Goal: Task Accomplishment & Management: Manage account settings

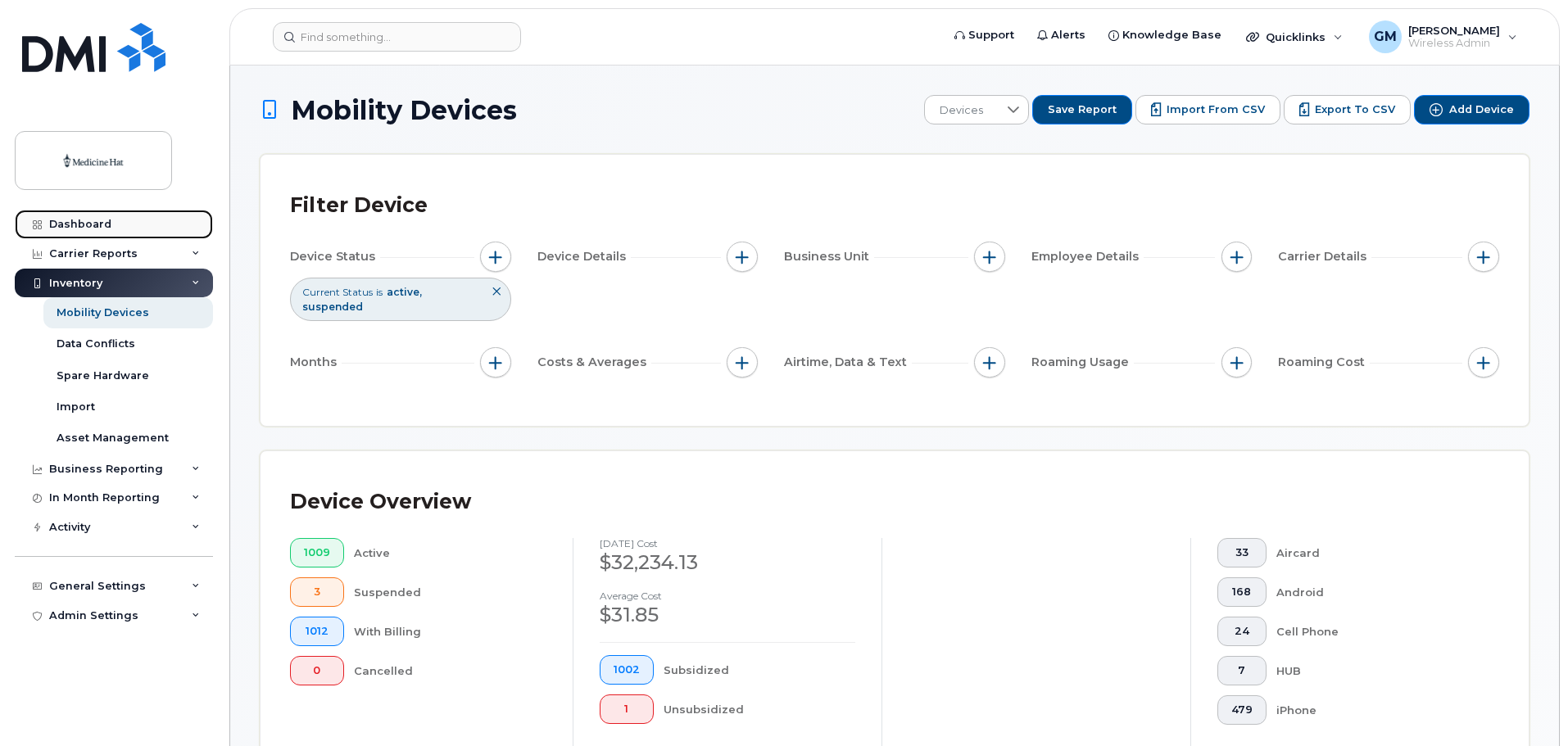
click at [109, 218] on link "Dashboard" at bounding box center [113, 224] width 198 height 30
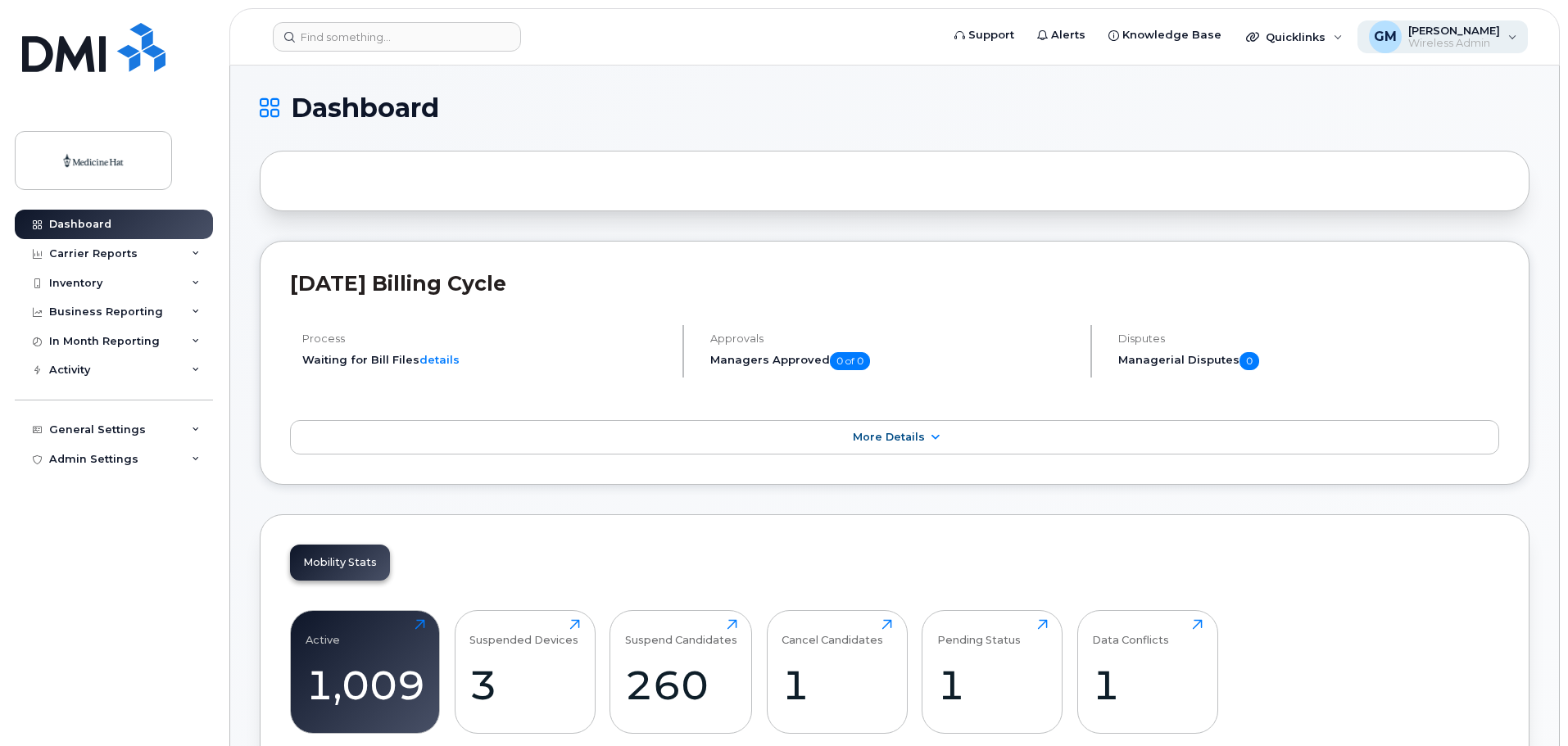
click at [1514, 33] on div "GM Geila Martin Wireless Admin" at bounding box center [1443, 36] width 171 height 33
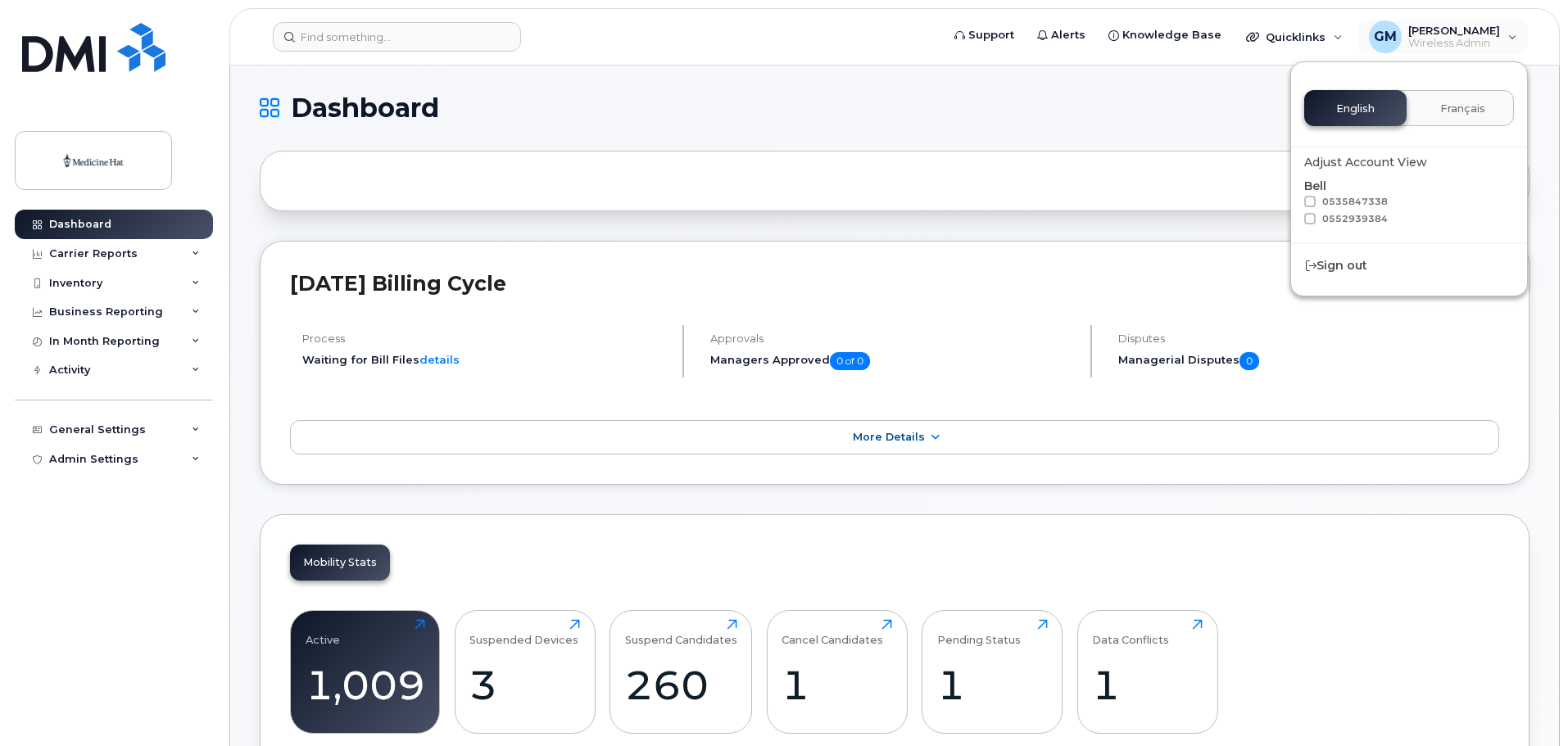
click at [1311, 196] on span at bounding box center [1310, 202] width 12 height 12
click at [1293, 196] on input "0535847338" at bounding box center [1289, 200] width 8 height 8
checkbox input "true"
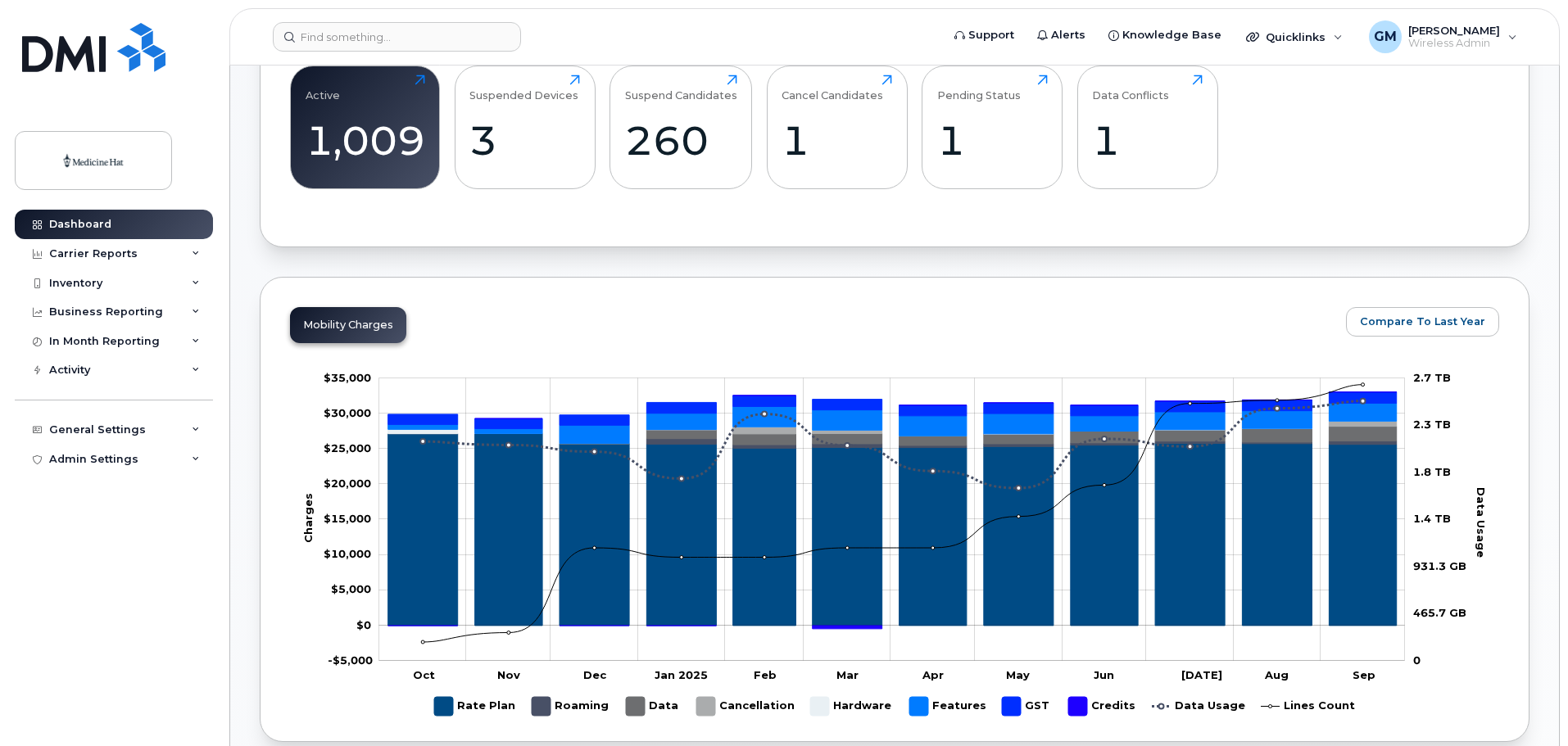
scroll to position [546, 0]
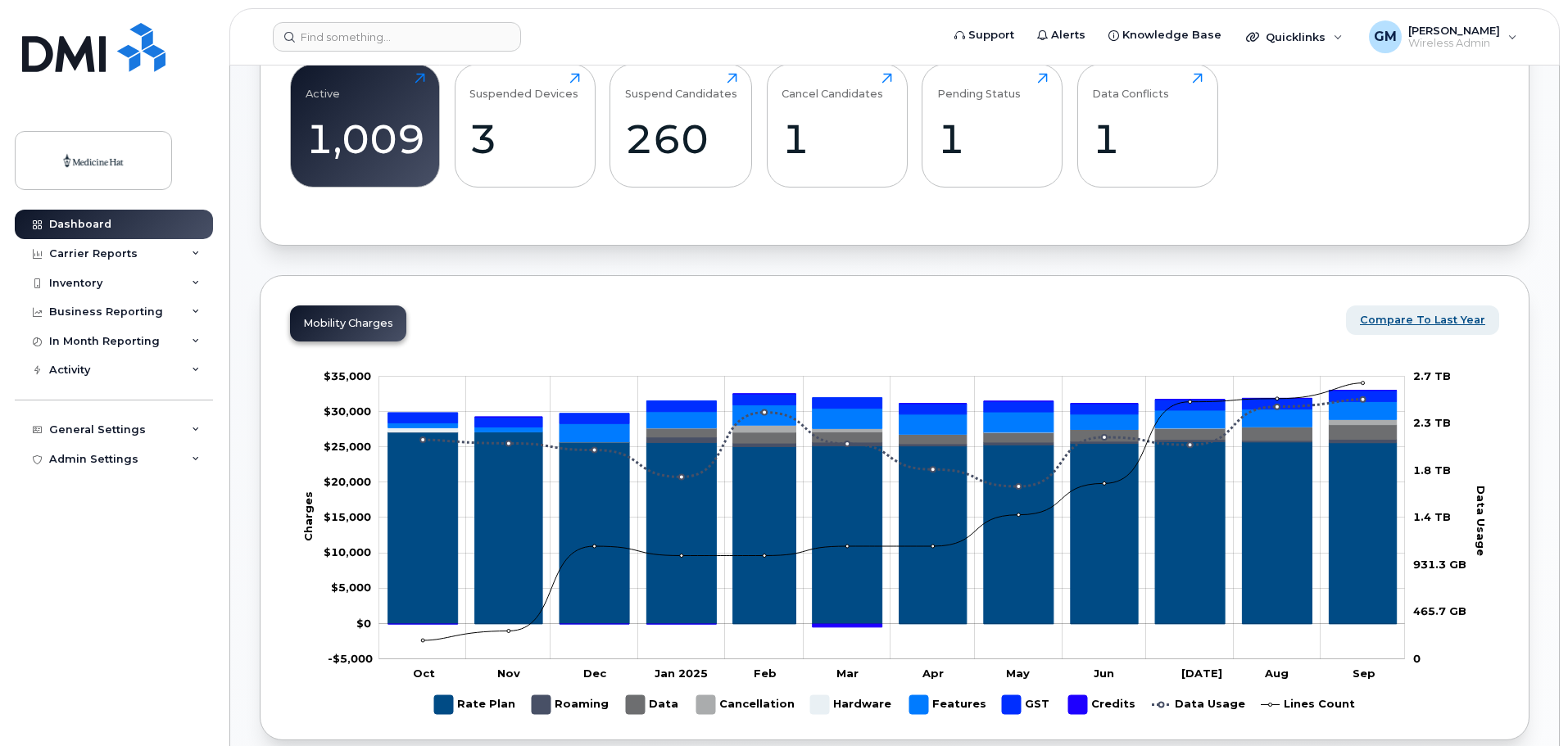
click at [1430, 315] on span "Compare To Last Year" at bounding box center [1422, 320] width 125 height 15
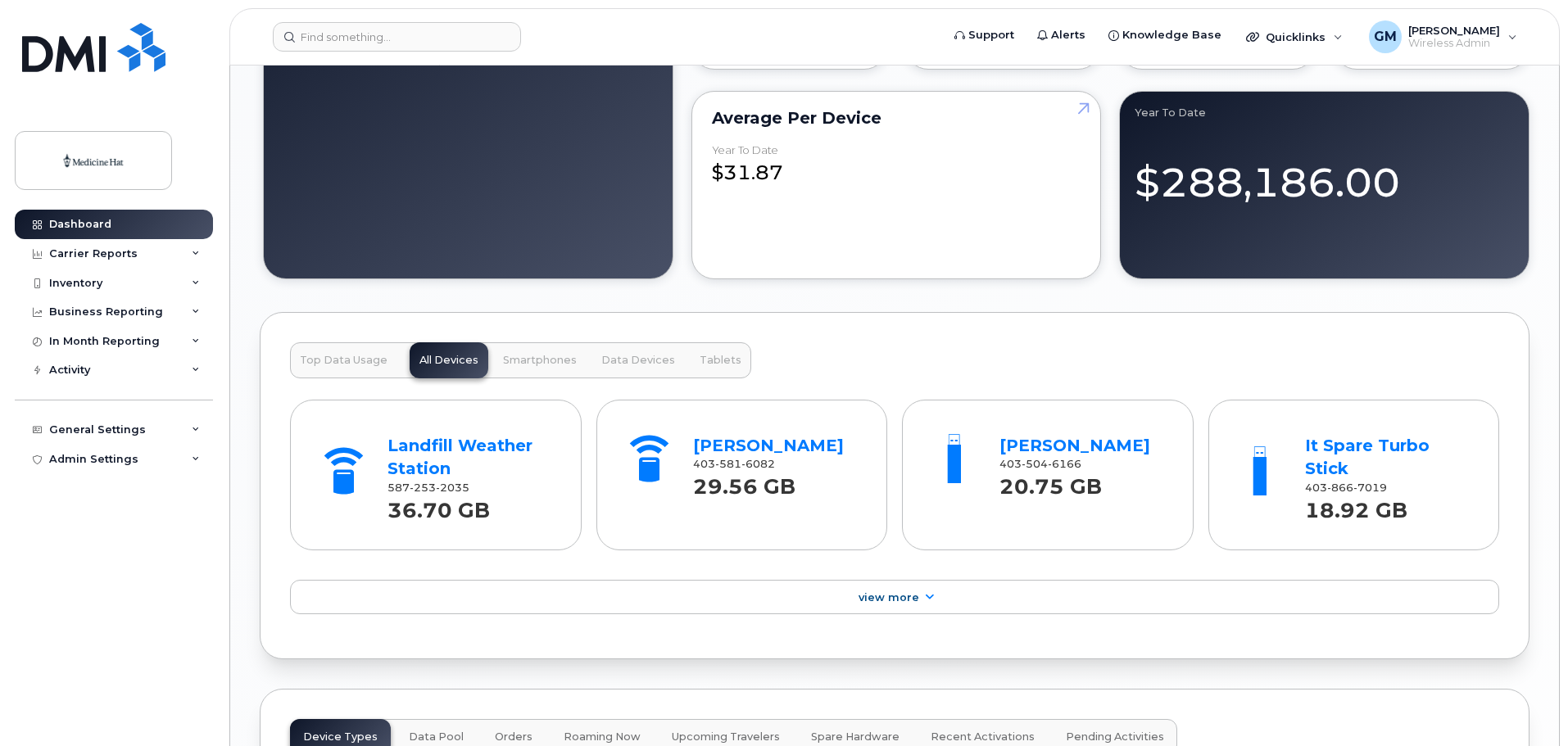
scroll to position [1474, 0]
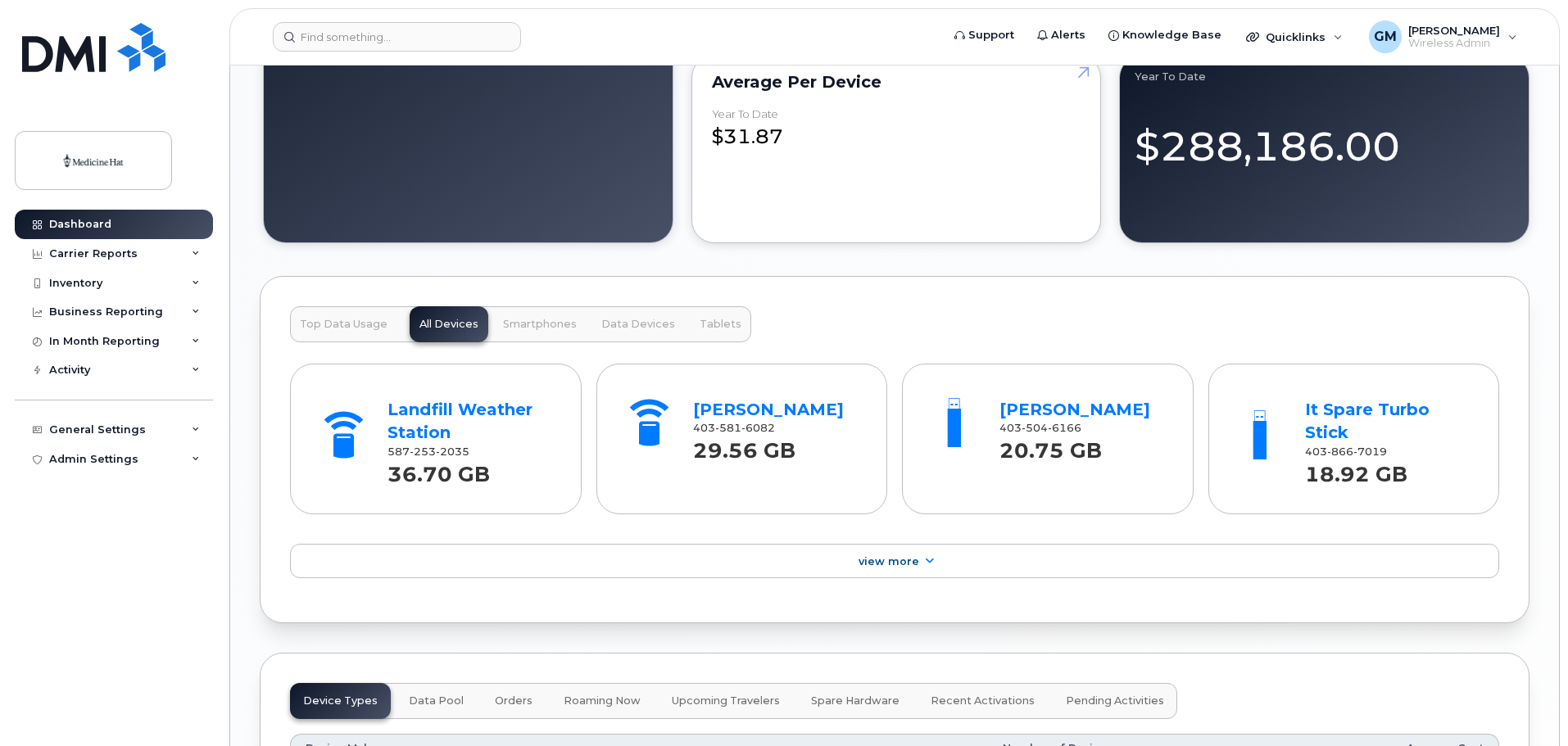
click at [348, 321] on span "Top Data Usage" at bounding box center [344, 323] width 88 height 13
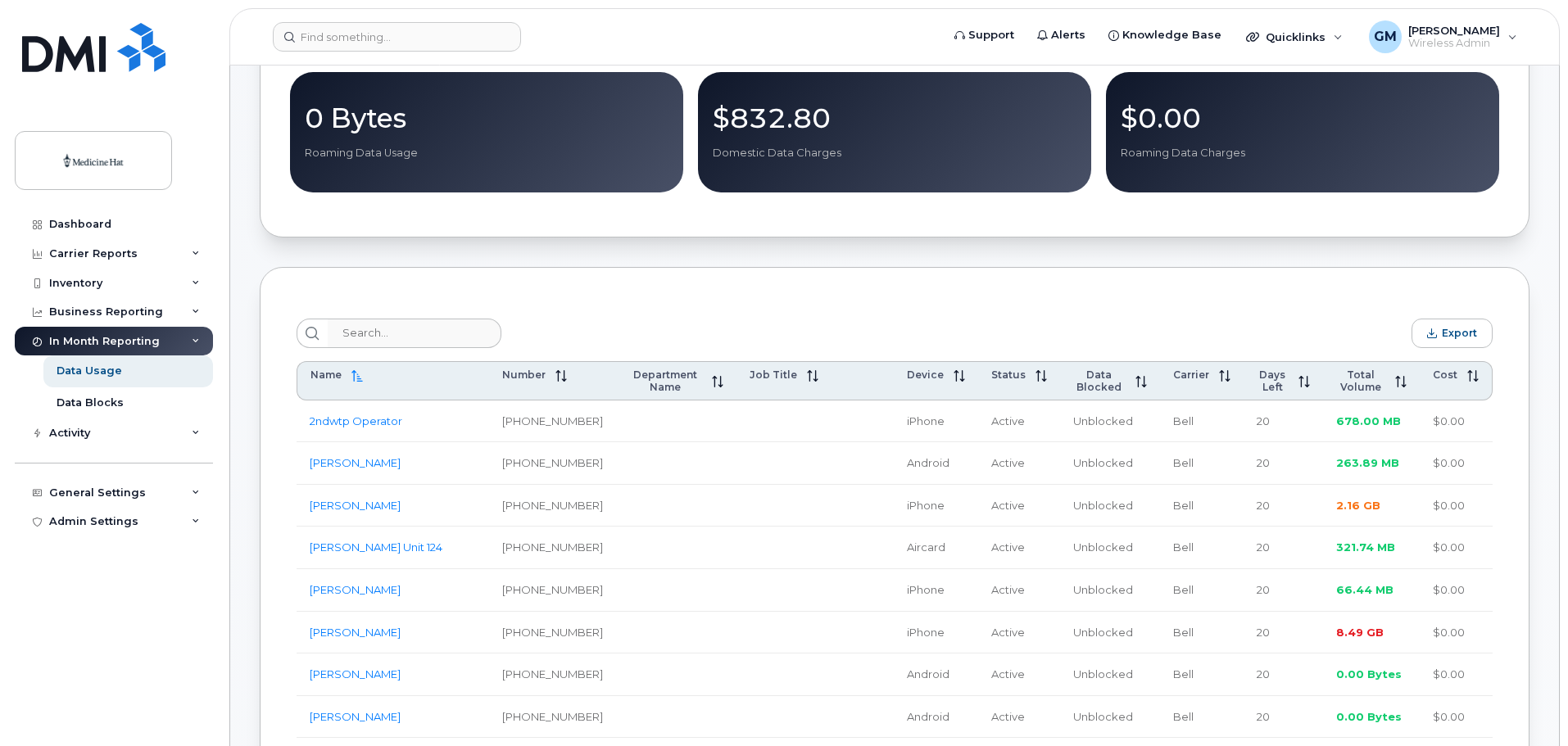
scroll to position [383, 0]
click at [1403, 383] on icon at bounding box center [1401, 381] width 12 height 12
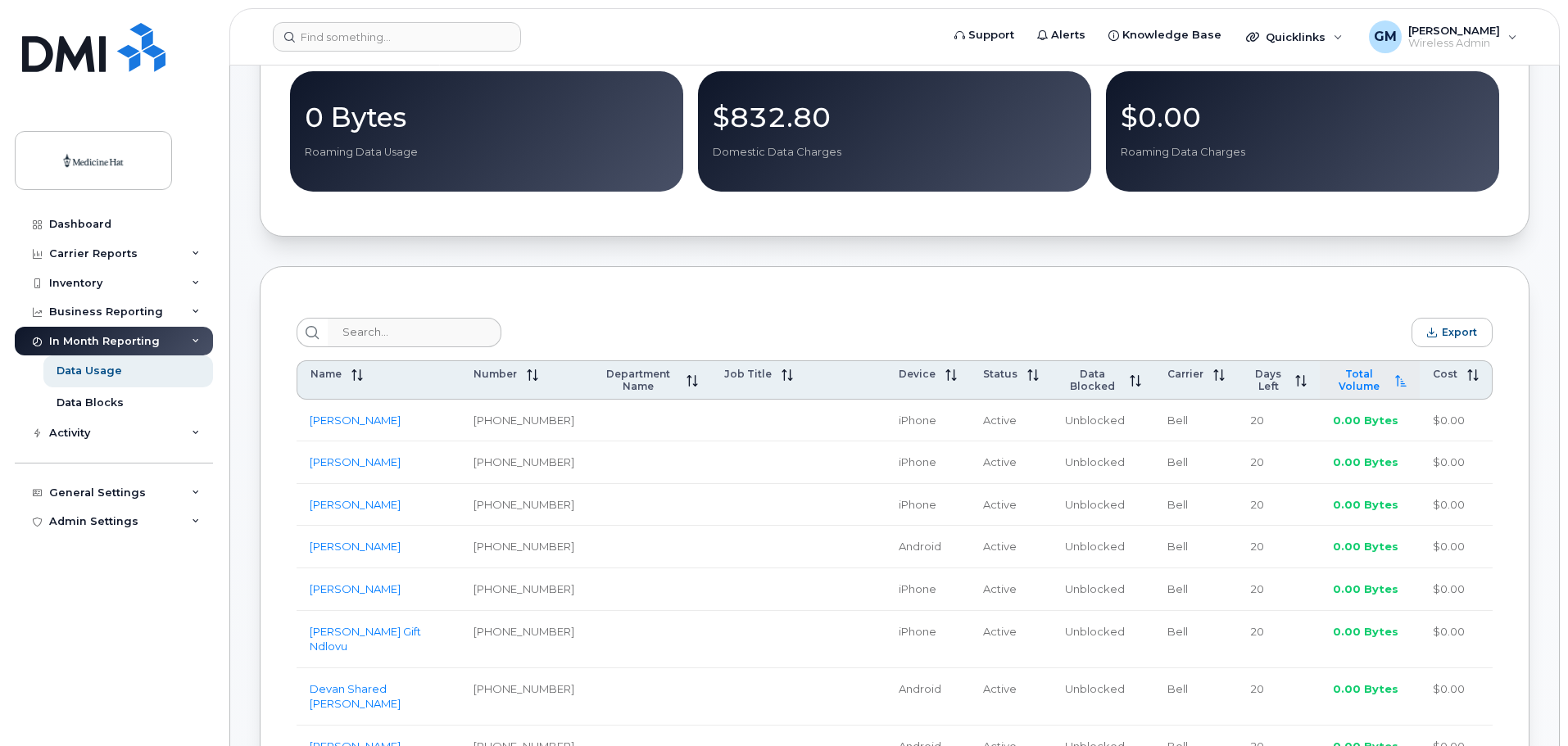
click at [1403, 383] on icon at bounding box center [1401, 381] width 12 height 12
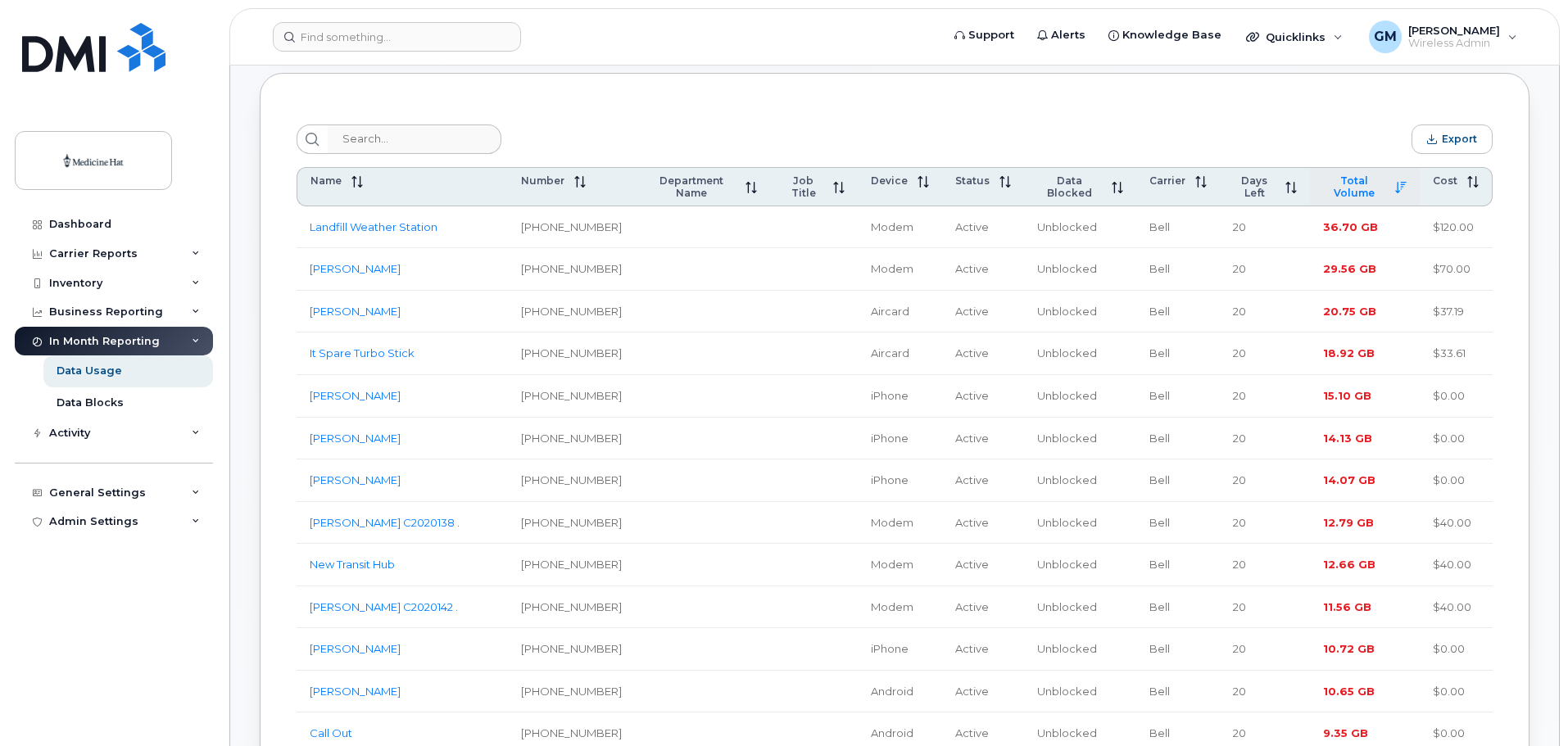
scroll to position [600, 0]
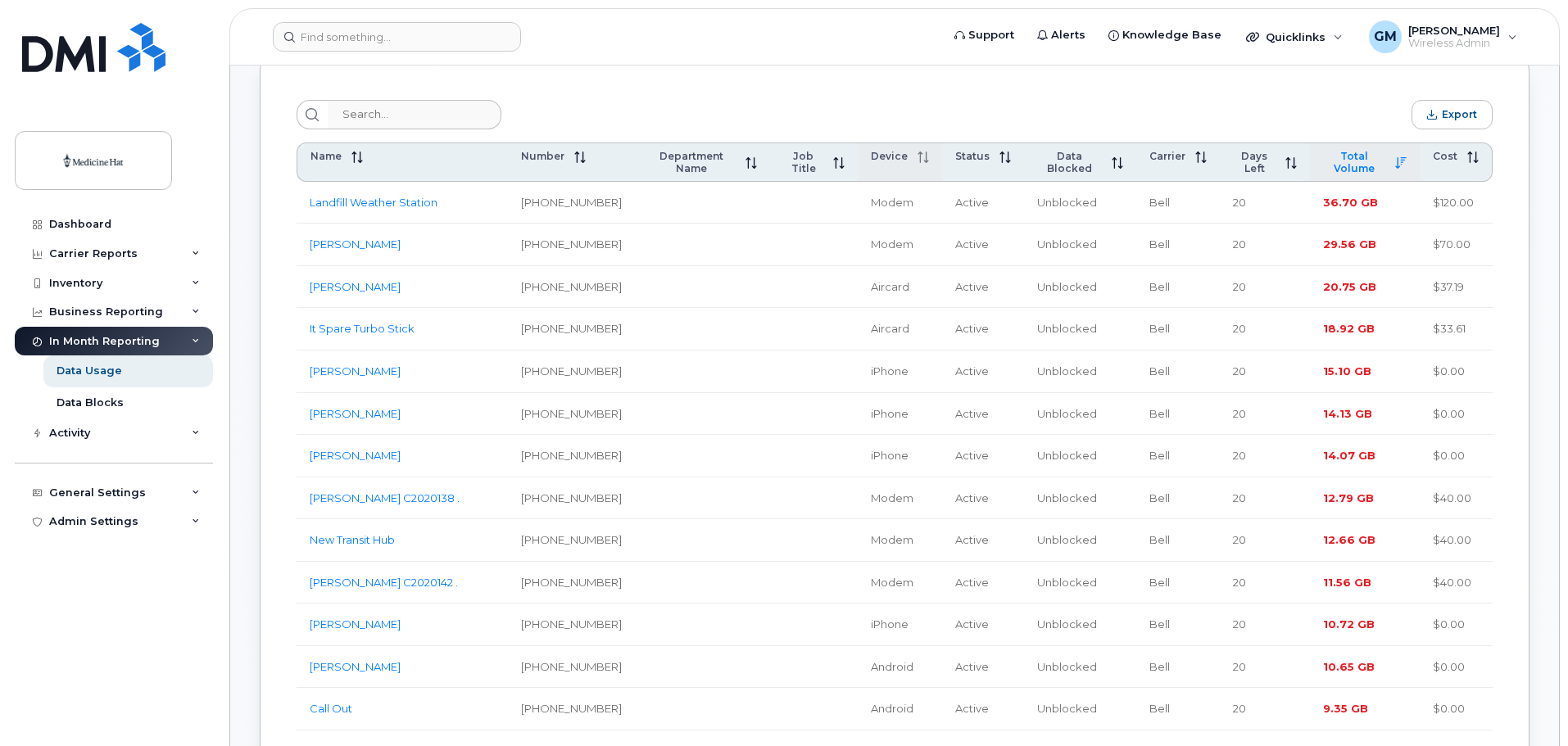
click at [908, 158] on span at bounding box center [918, 156] width 21 height 13
click at [903, 159] on span at bounding box center [914, 156] width 21 height 13
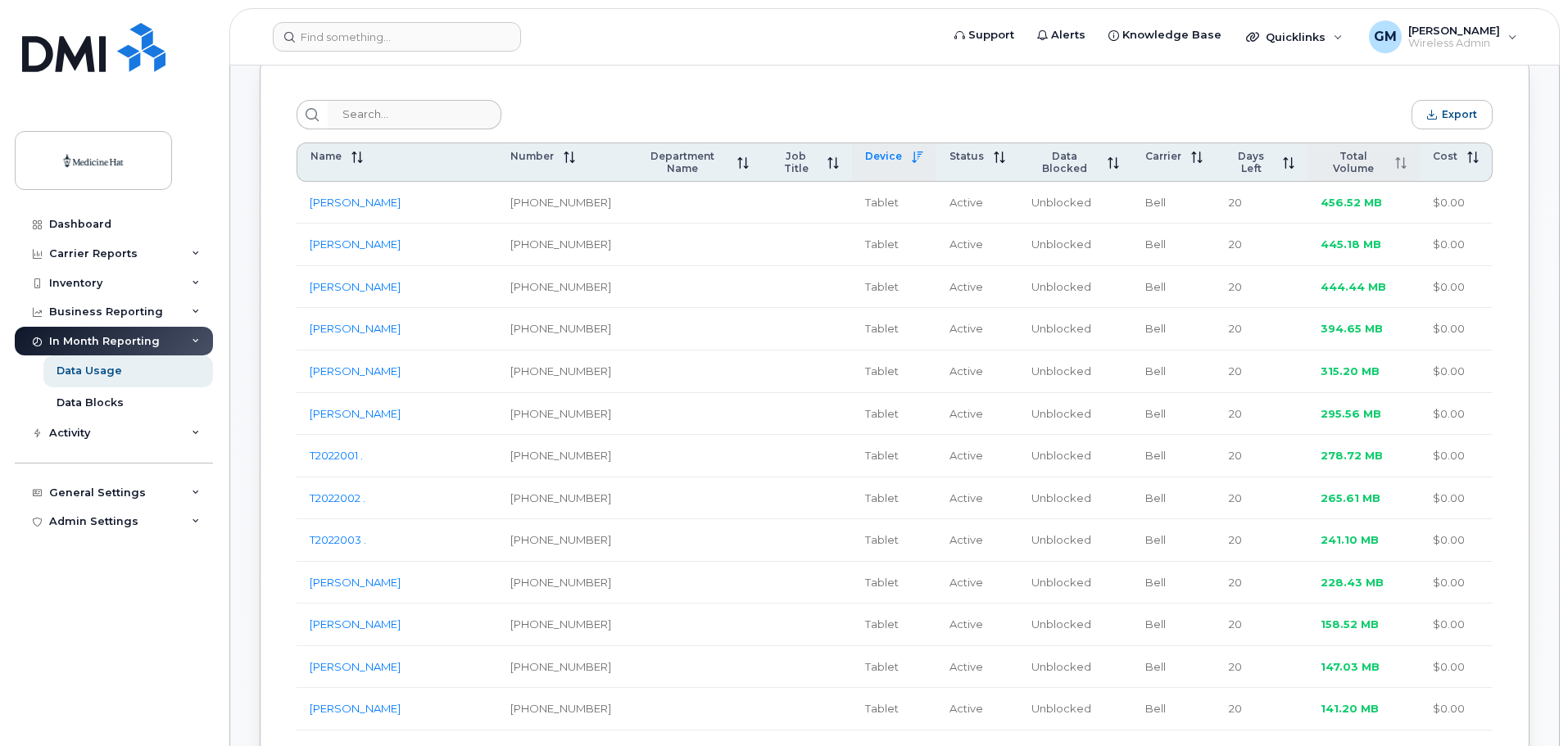
click at [902, 160] on span at bounding box center [912, 156] width 21 height 13
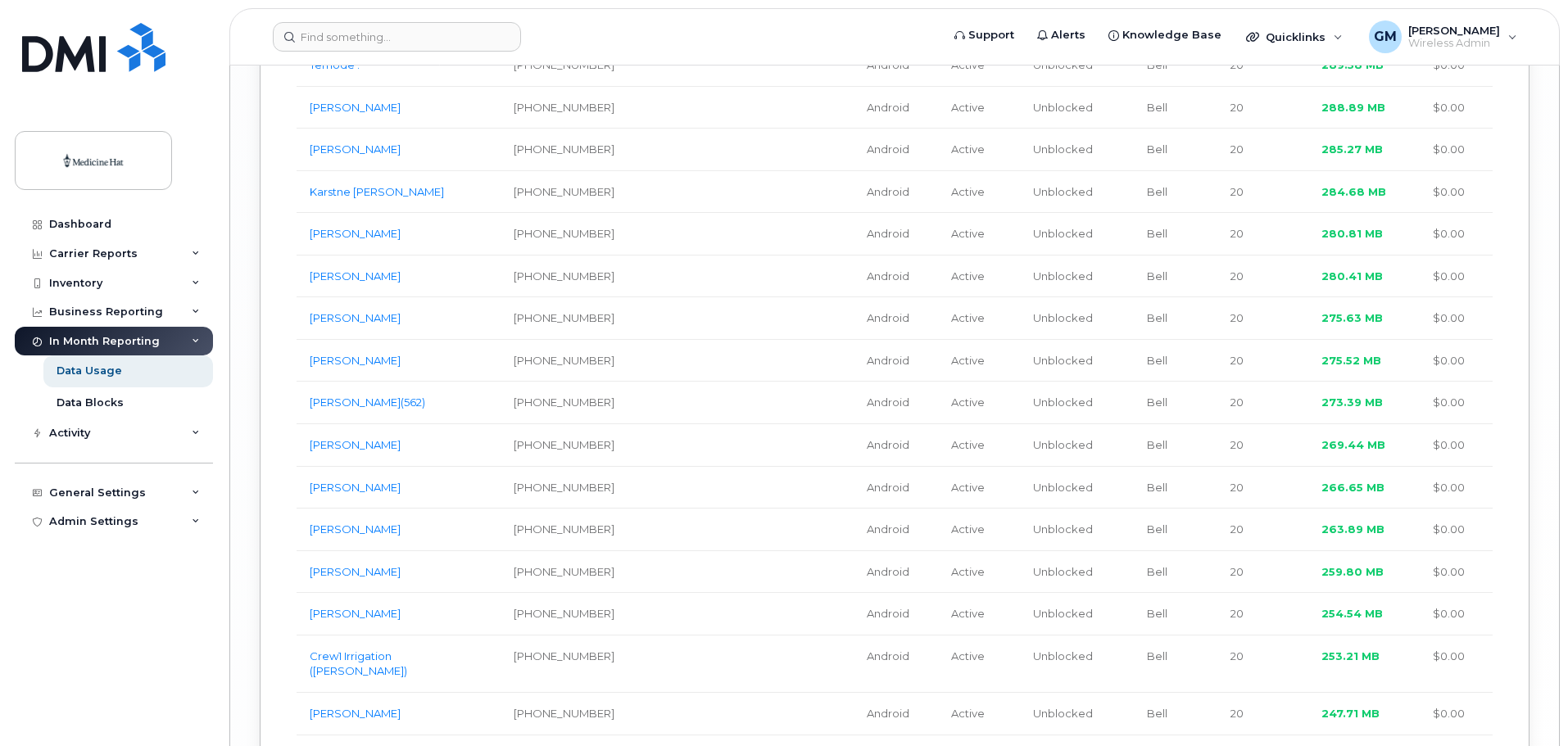
scroll to position [4428, 0]
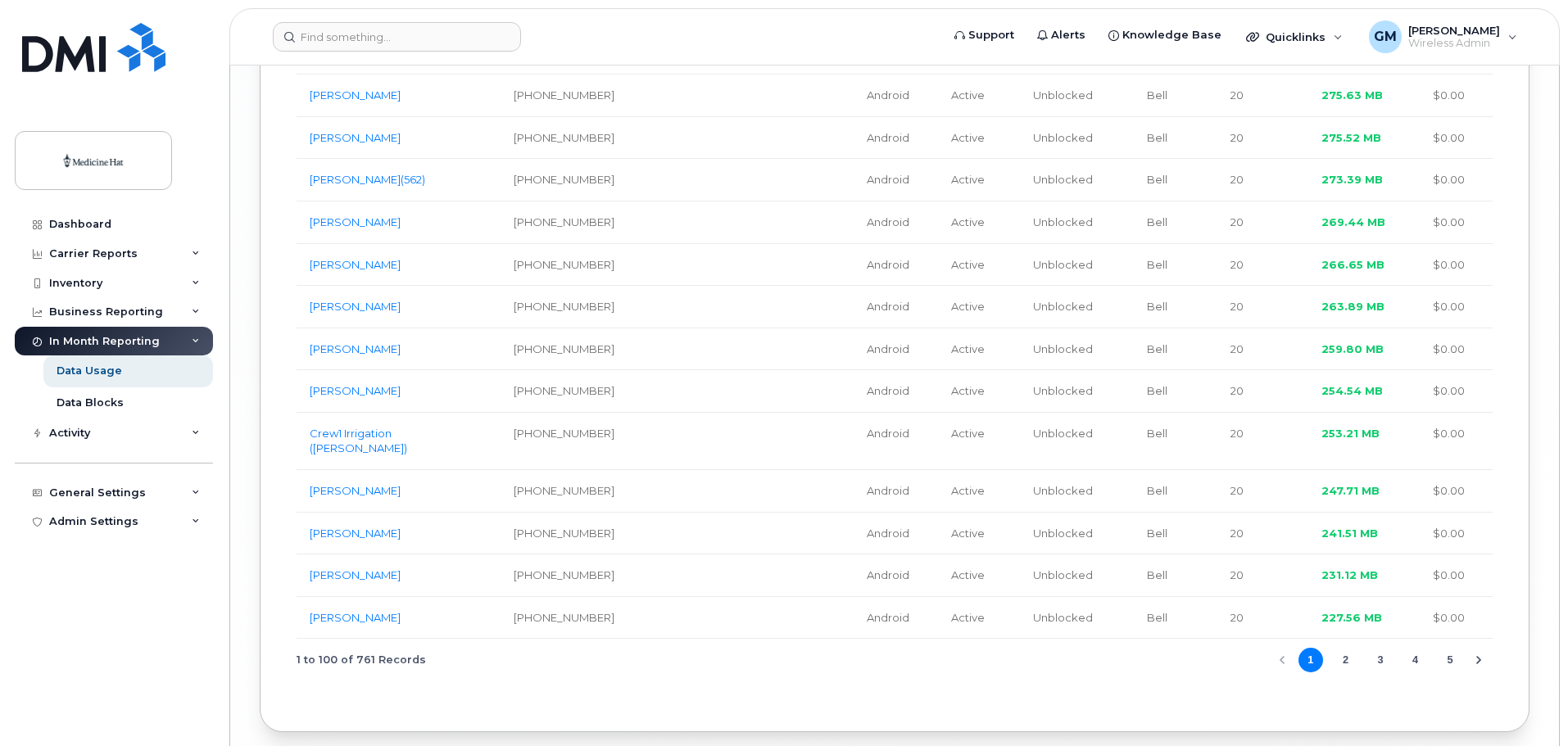
click at [1381, 648] on button "3" at bounding box center [1380, 660] width 25 height 25
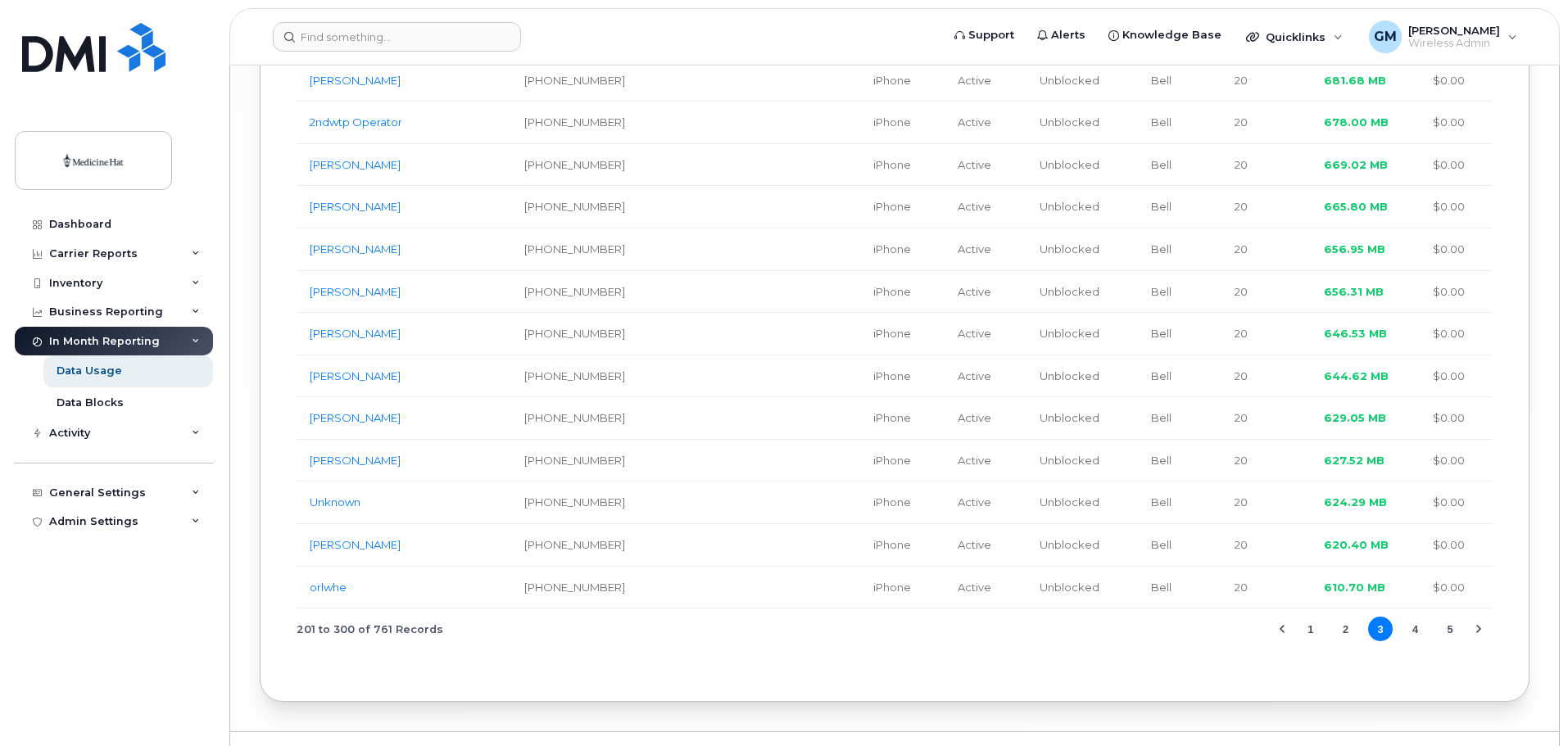
click at [1347, 617] on button "2" at bounding box center [1344, 629] width 25 height 25
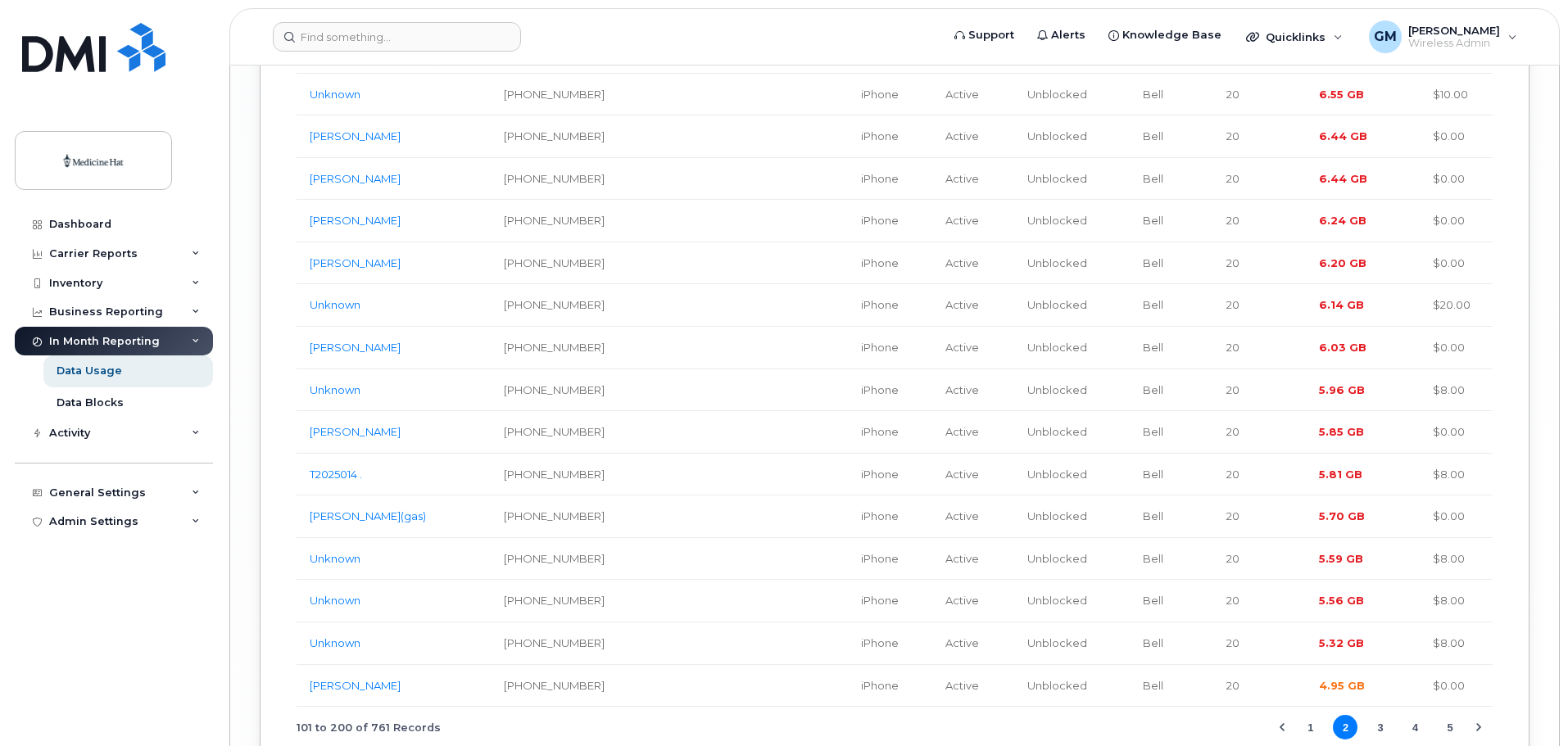
scroll to position [4373, 0]
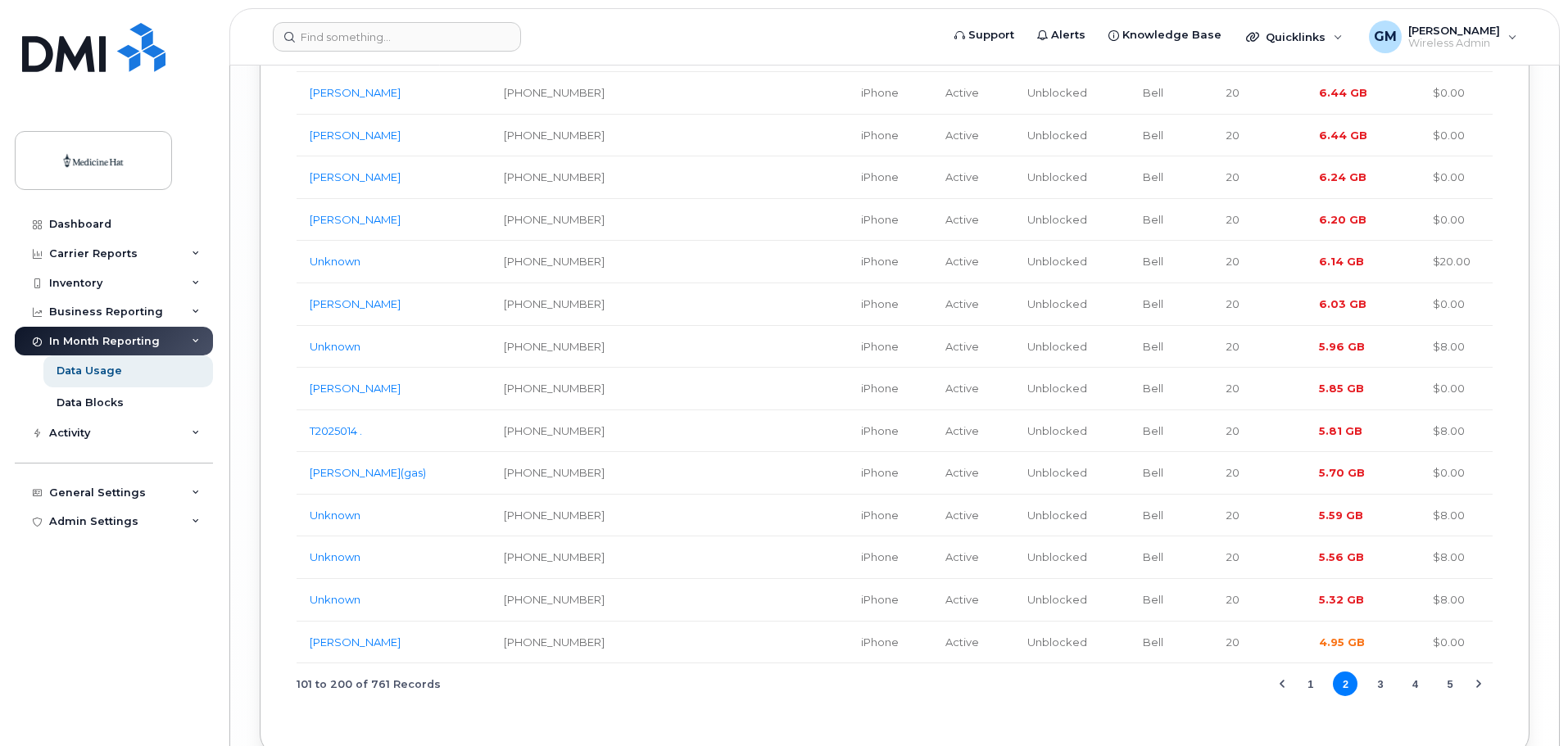
click at [1378, 671] on button "3" at bounding box center [1380, 683] width 25 height 25
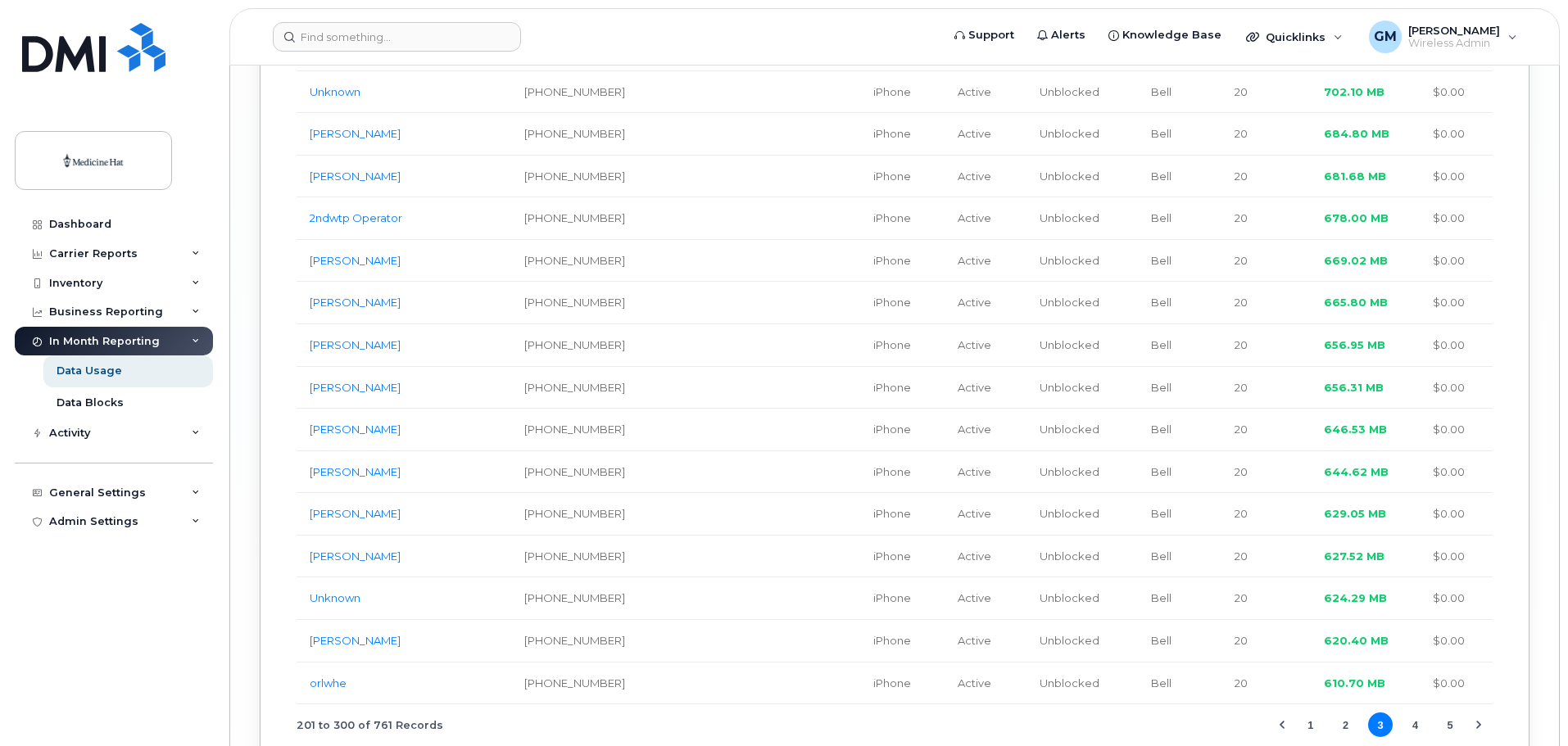
scroll to position [4428, 0]
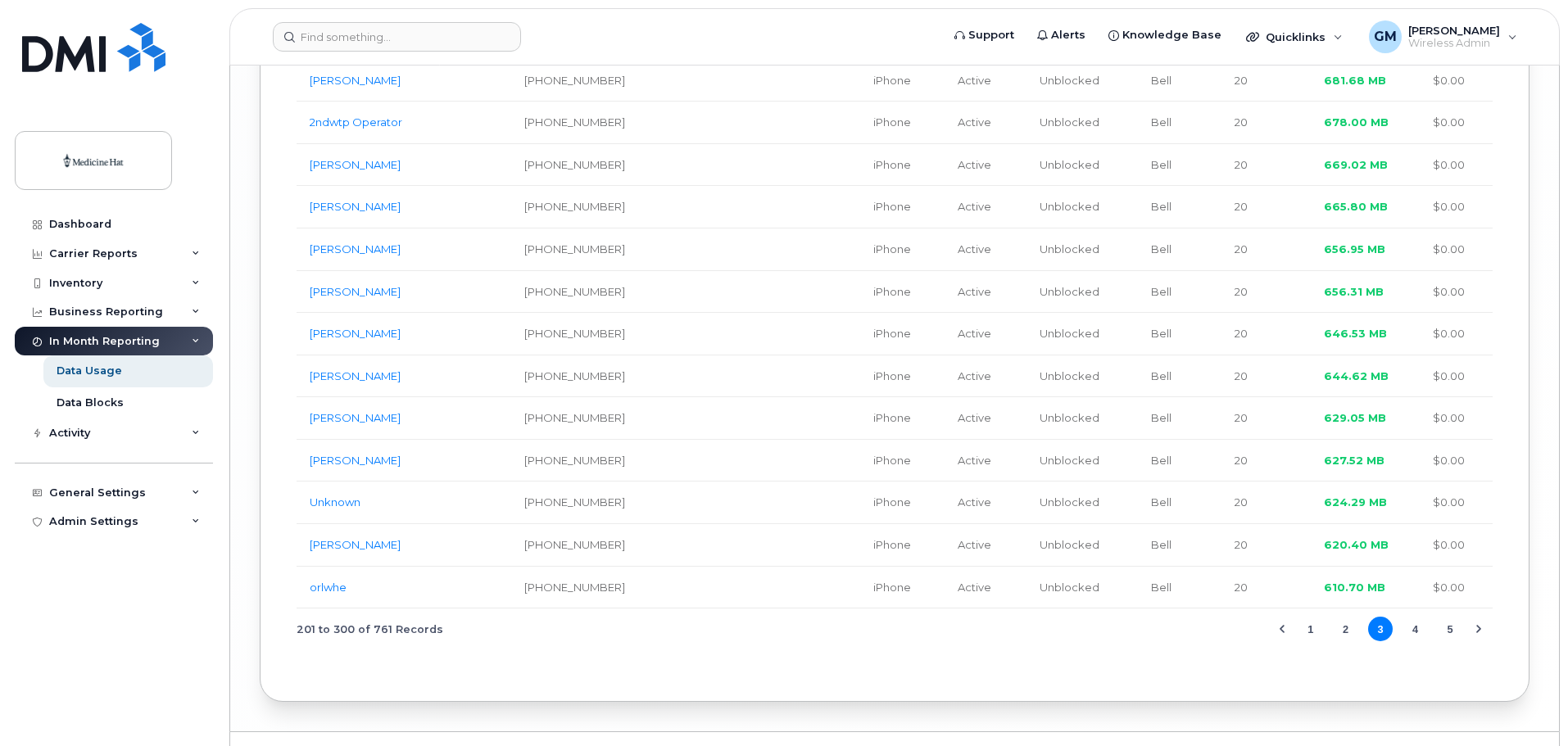
click at [1413, 617] on button "4" at bounding box center [1415, 629] width 25 height 25
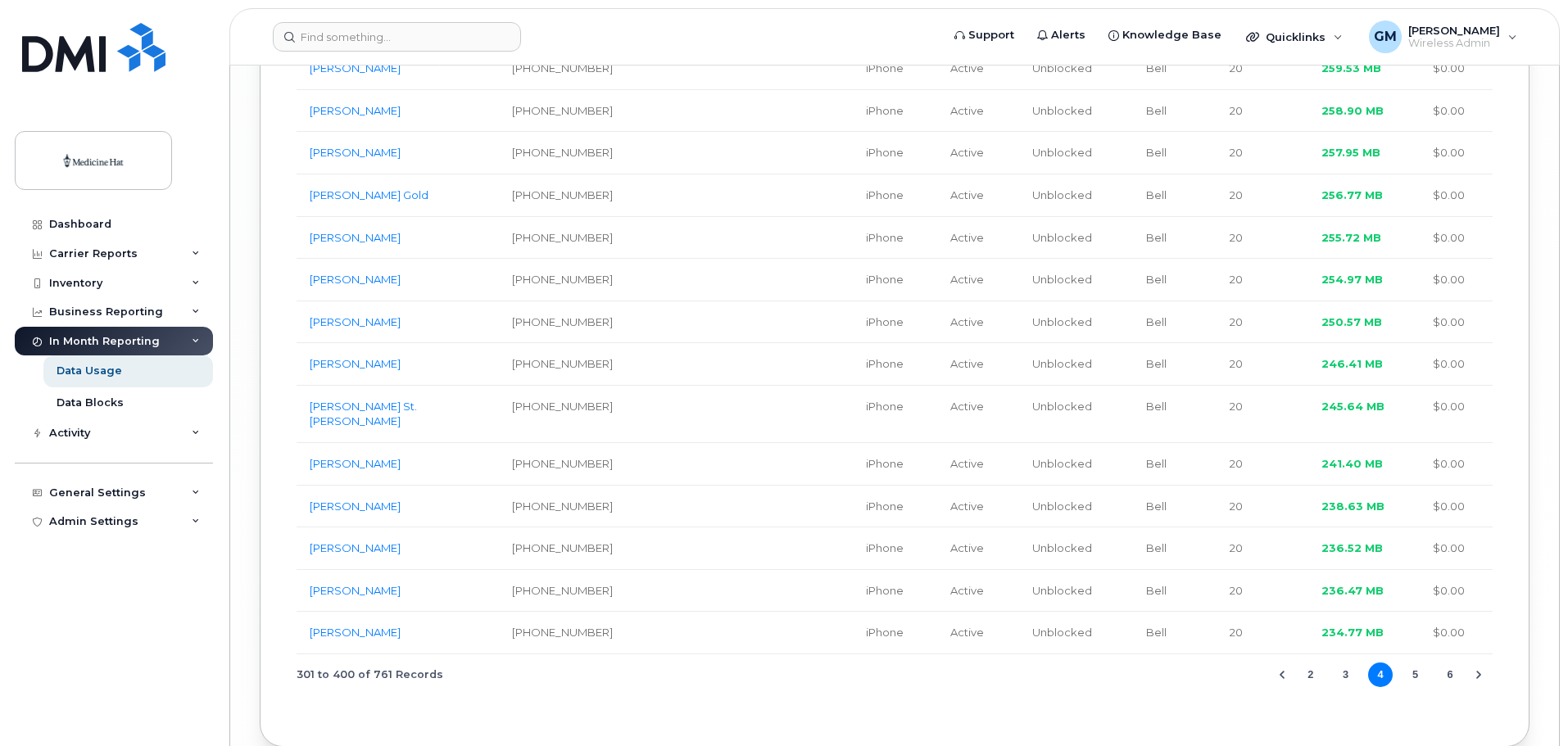
click at [1415, 663] on button "5" at bounding box center [1415, 675] width 25 height 25
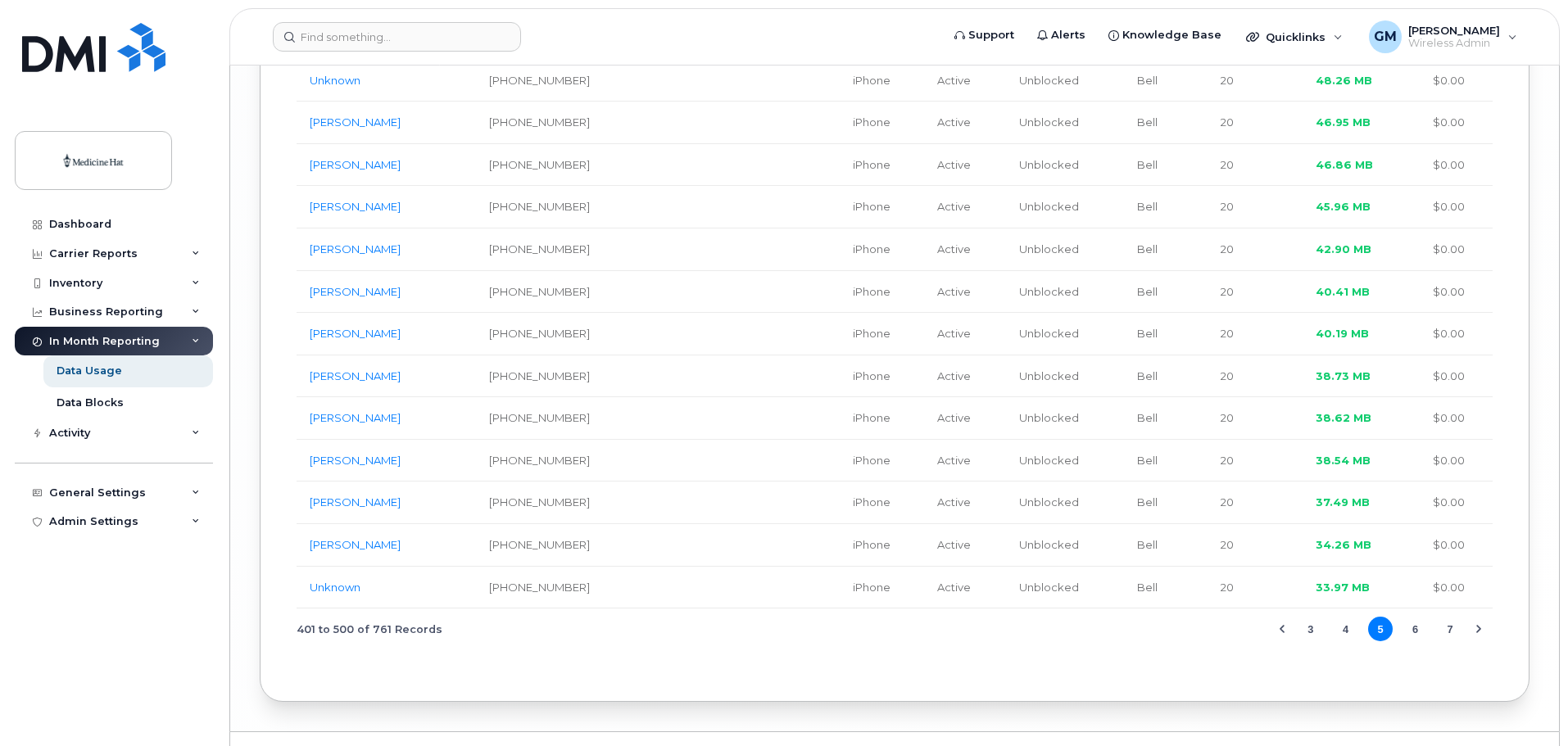
click at [1423, 617] on button "6" at bounding box center [1415, 629] width 25 height 25
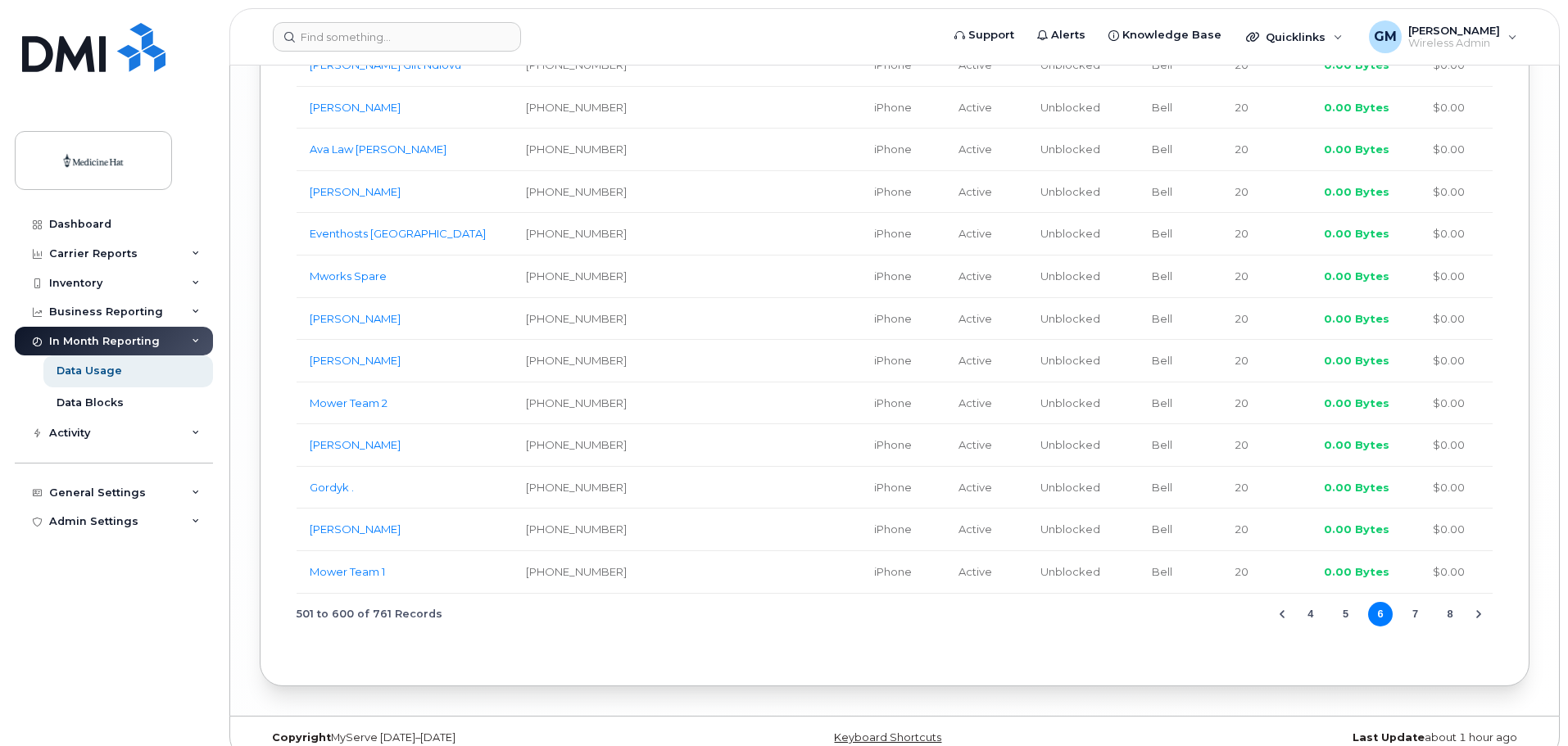
click at [1416, 602] on button "7" at bounding box center [1415, 614] width 25 height 25
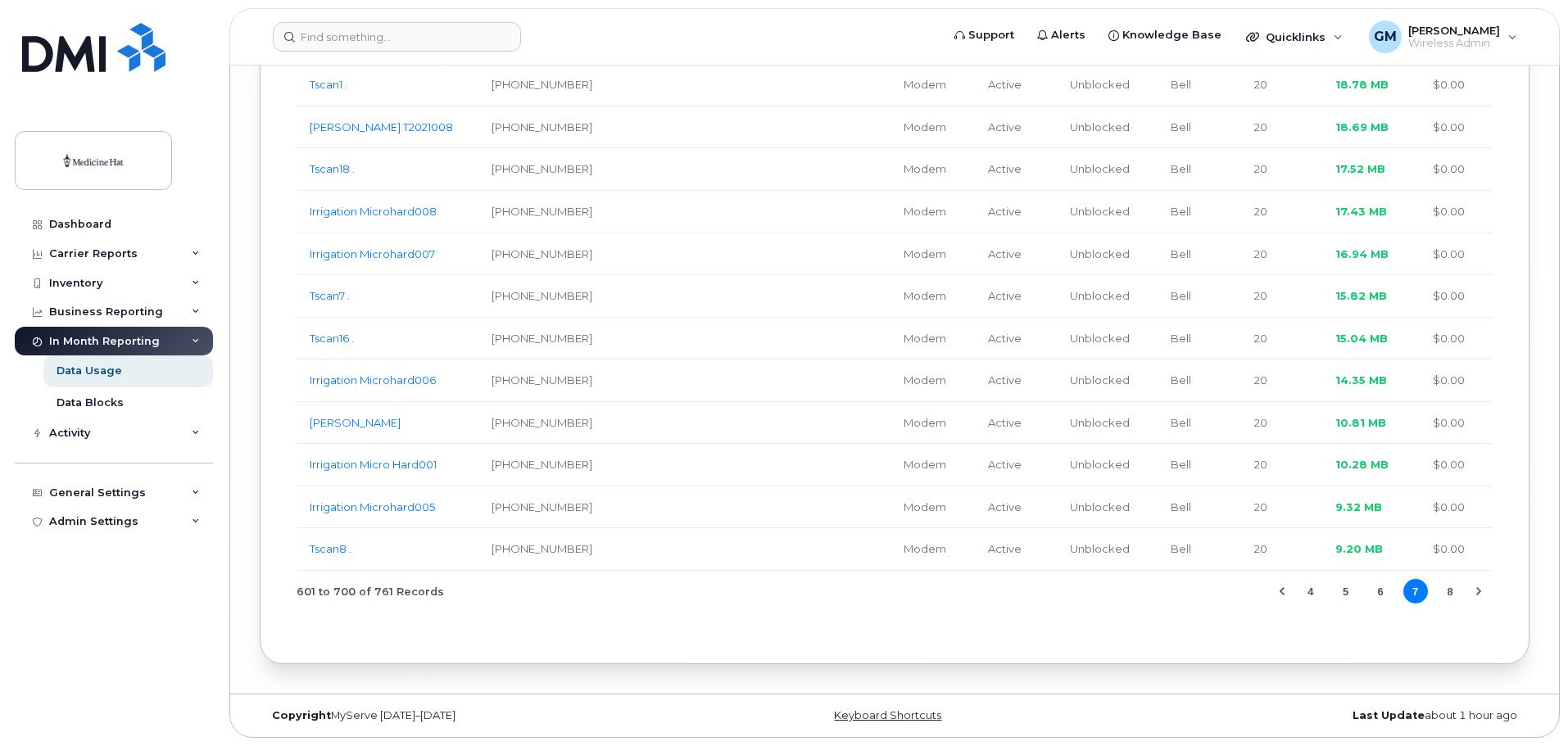
scroll to position [5838, 0]
click at [1451, 596] on button "8" at bounding box center [1449, 591] width 25 height 25
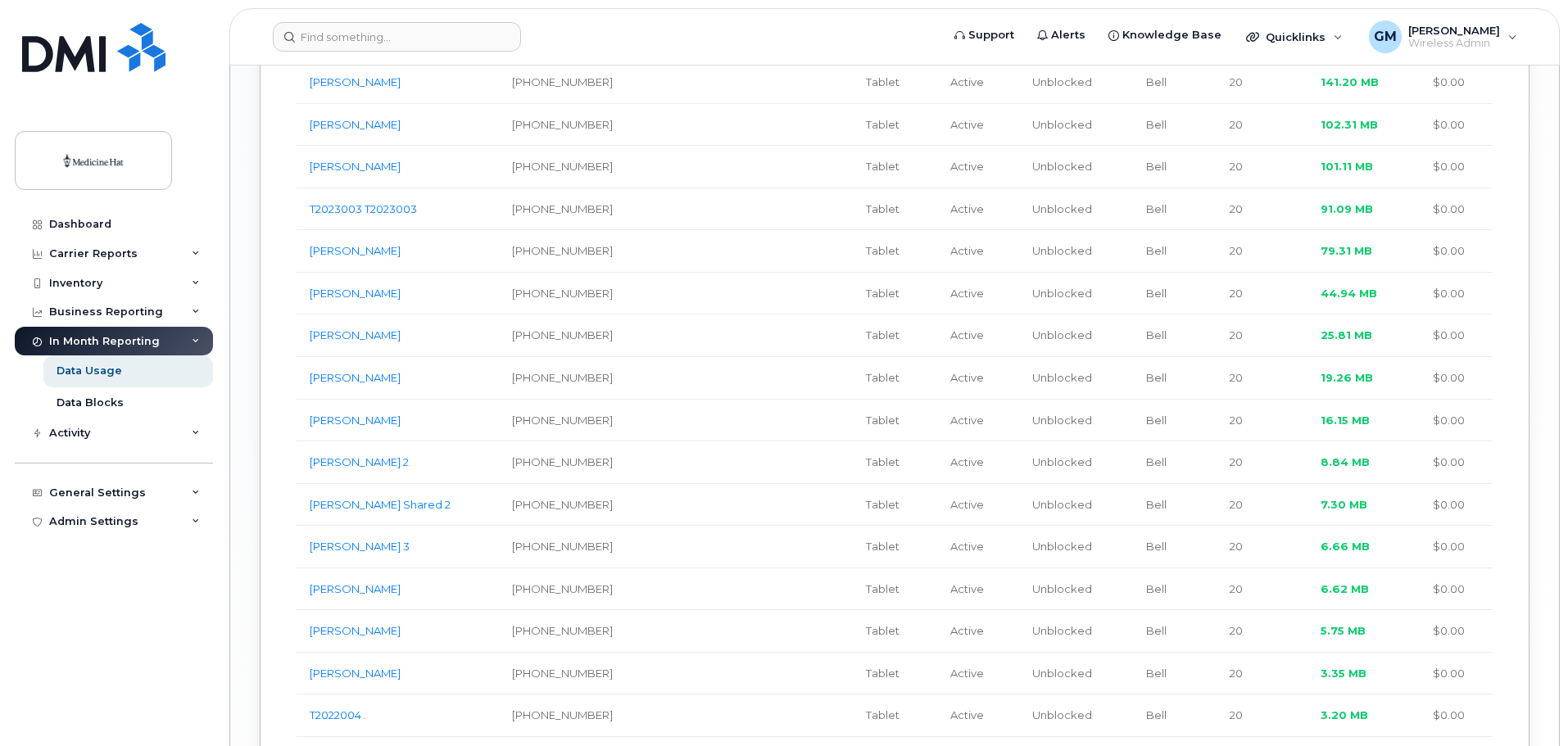
scroll to position [2781, 0]
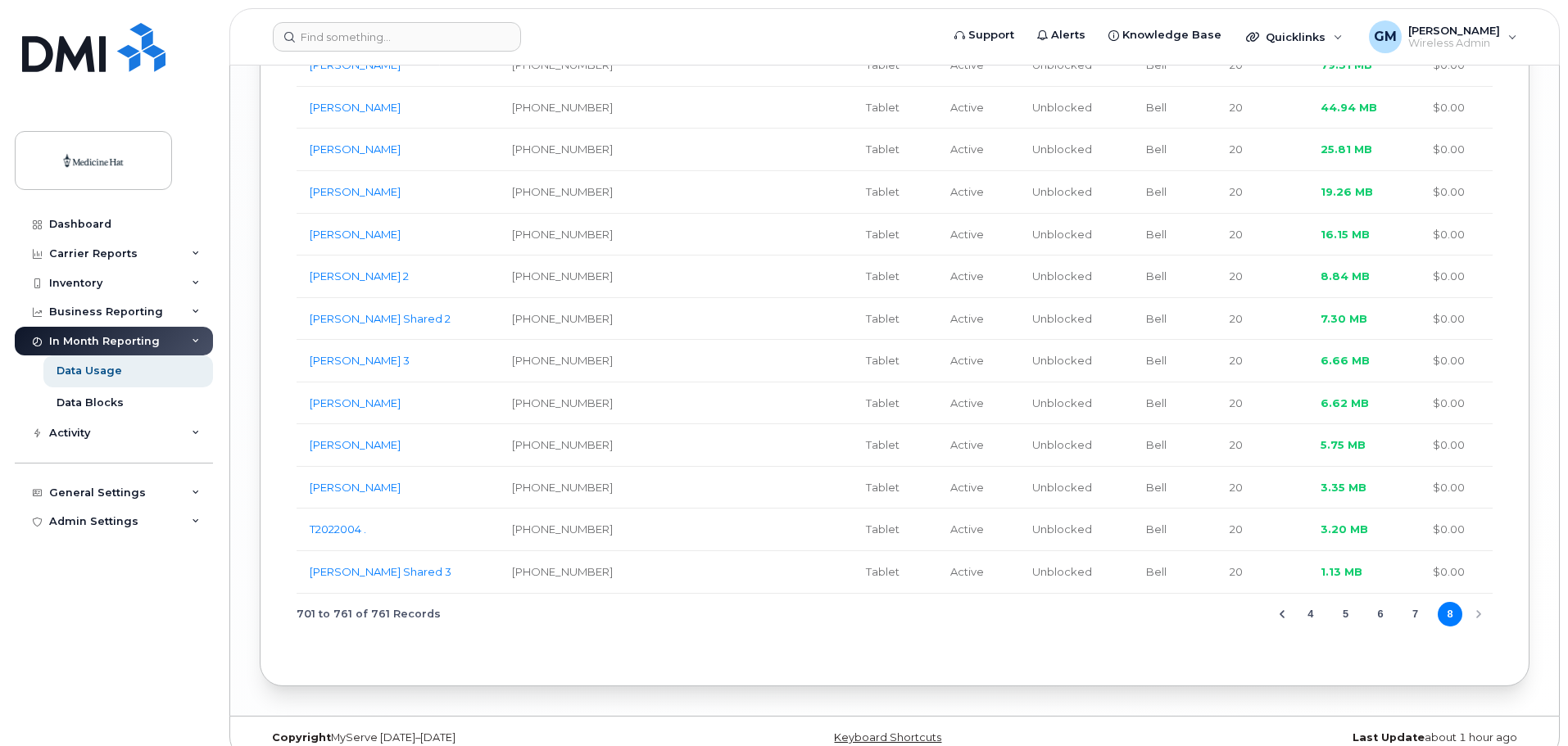
click at [1477, 594] on div "701 to 761 of 761 Records 4 5 6 7 8" at bounding box center [894, 614] width 1196 height 41
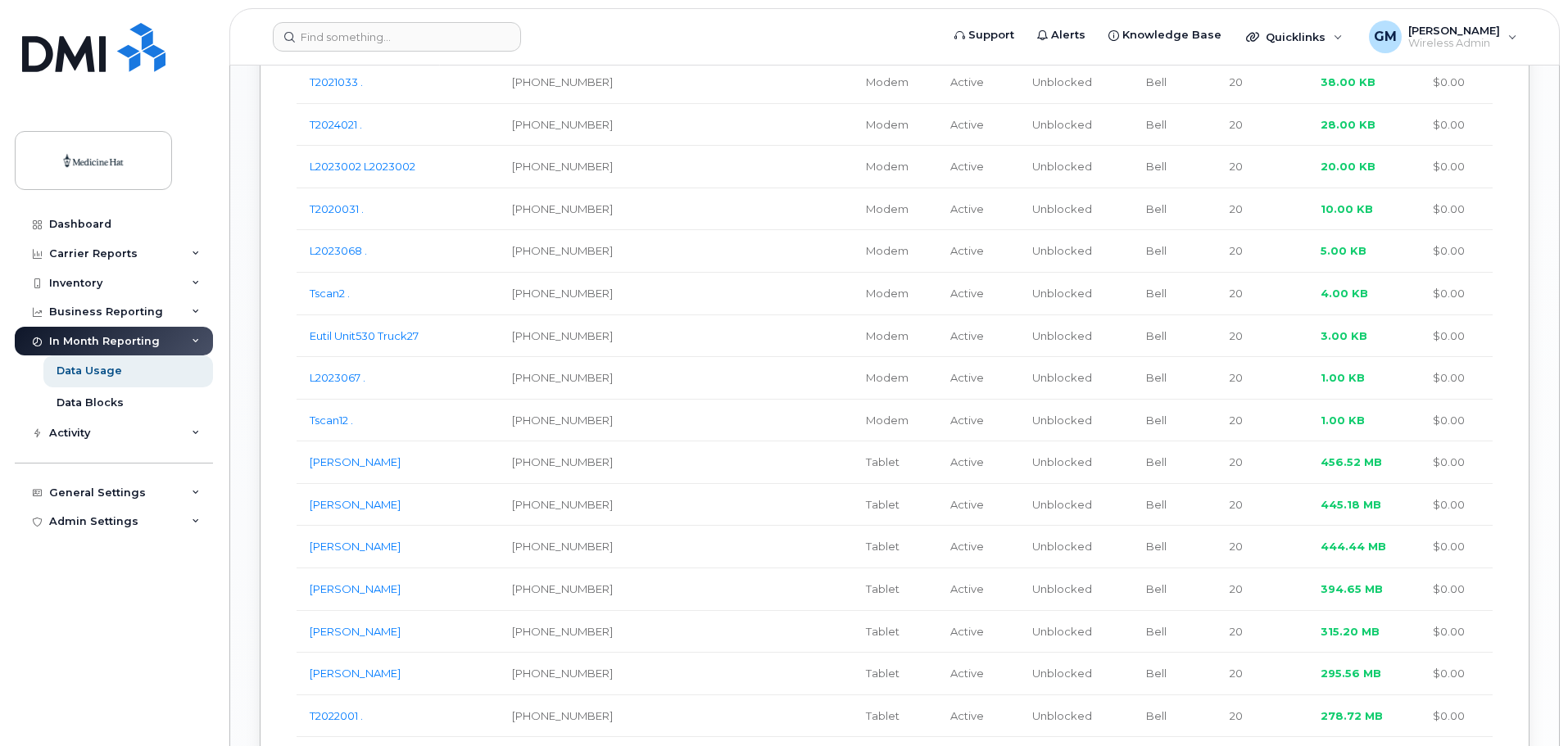
scroll to position [1688, 0]
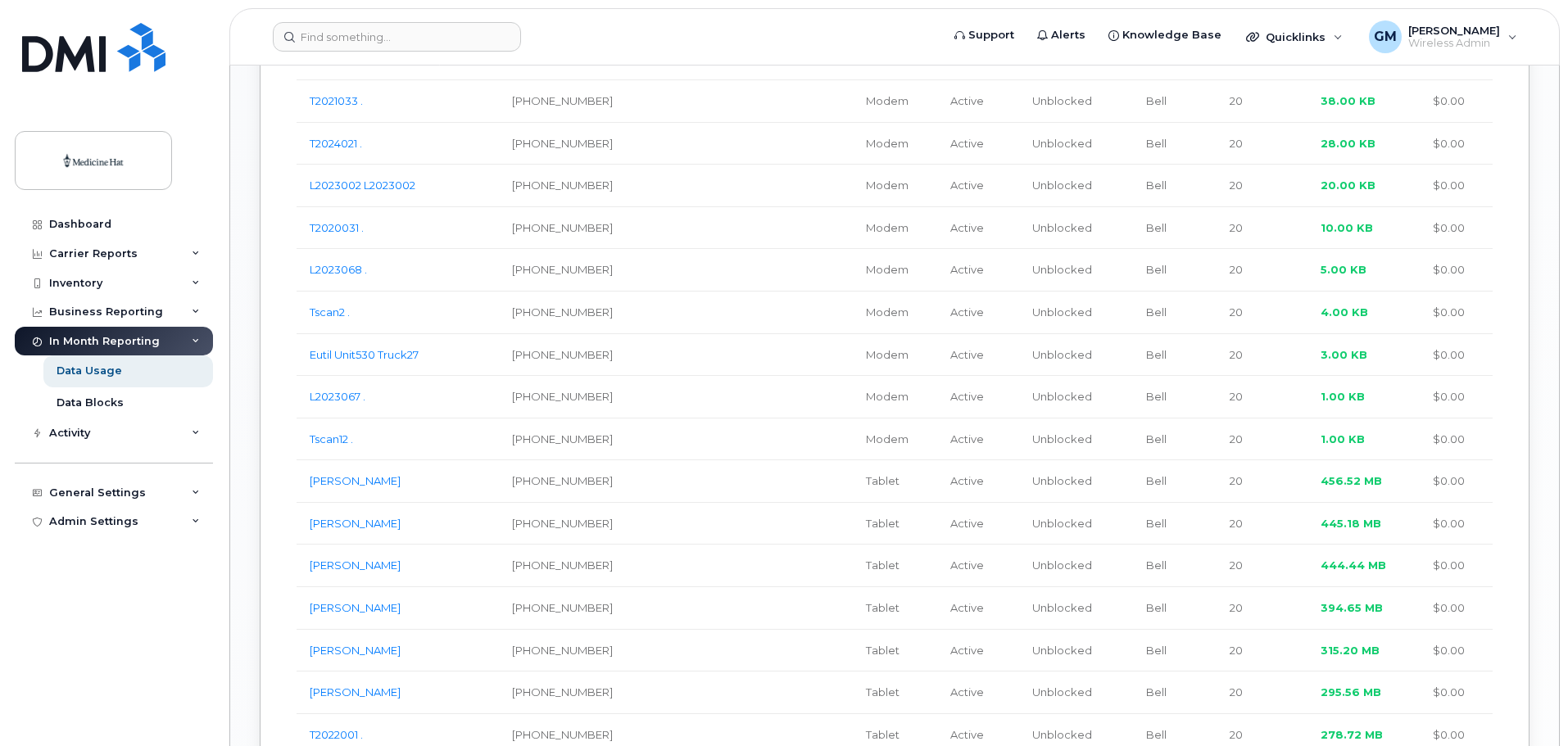
click at [145, 618] on div "Dashboard Carrier Reports Monthly Billing Data Pooling Average Costing Accounti…" at bounding box center [115, 466] width 202 height 512
